Goal: Transaction & Acquisition: Purchase product/service

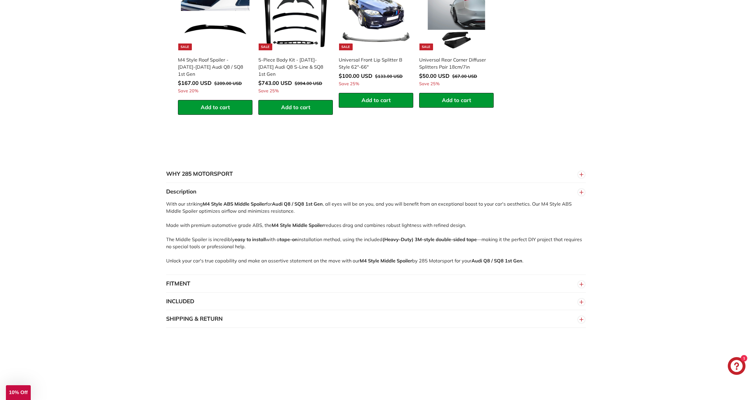
scroll to position [799, 0]
